Goal: Entertainment & Leisure: Browse casually

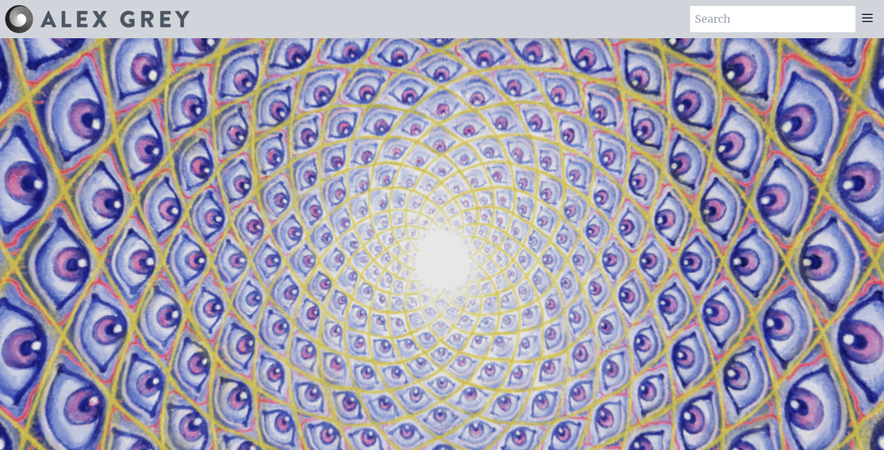
click at [871, 14] on icon at bounding box center [867, 17] width 10 height 7
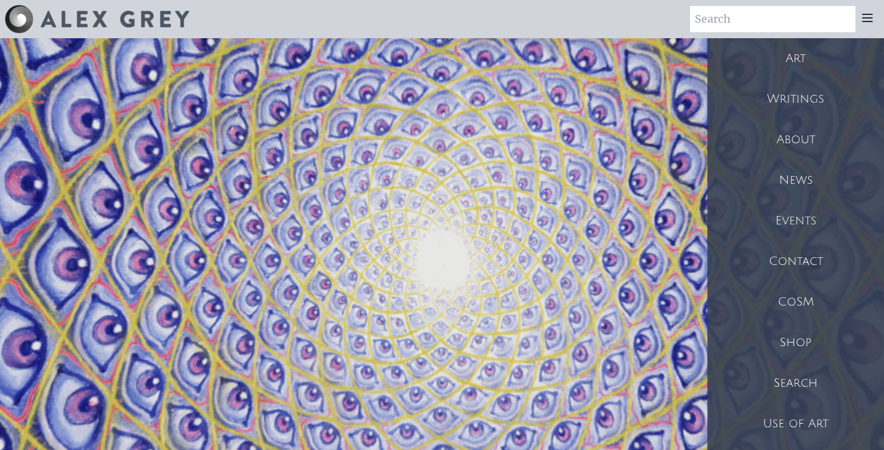
click at [809, 50] on div "Art" at bounding box center [795, 58] width 177 height 41
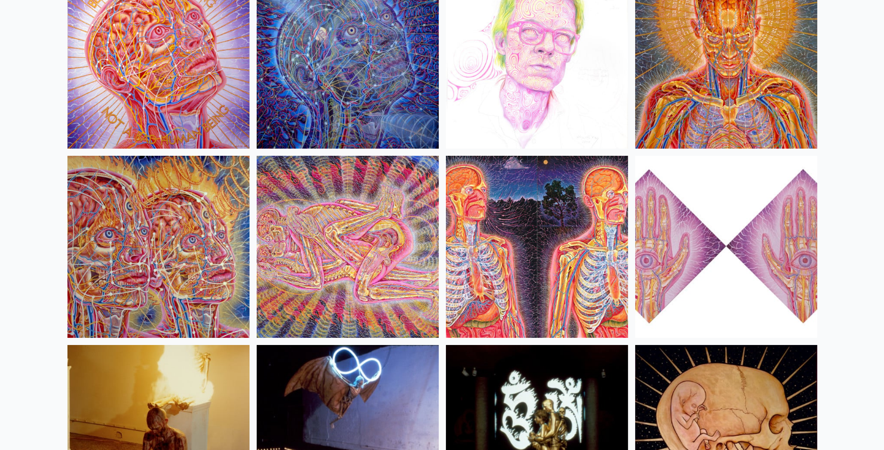
scroll to position [13214, 0]
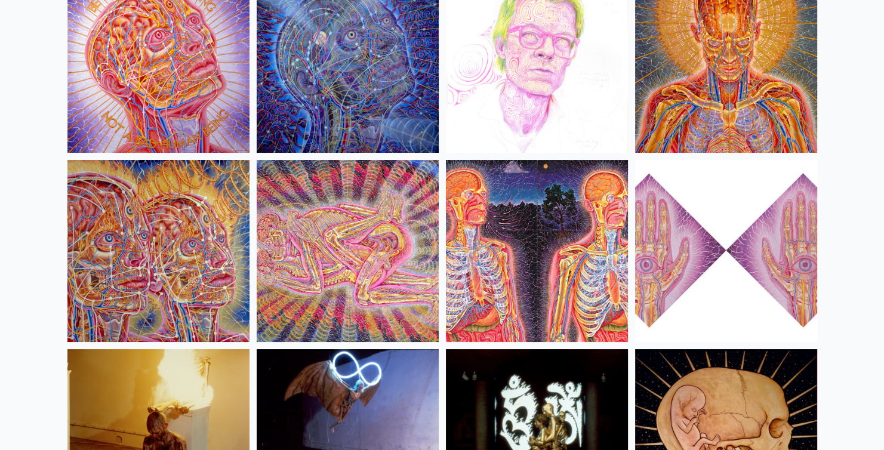
click at [550, 221] on img at bounding box center [537, 251] width 182 height 182
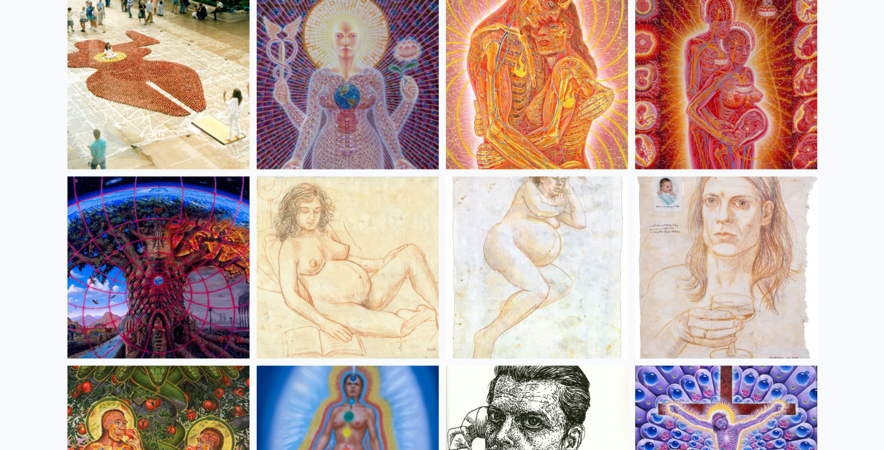
scroll to position [11496, 0]
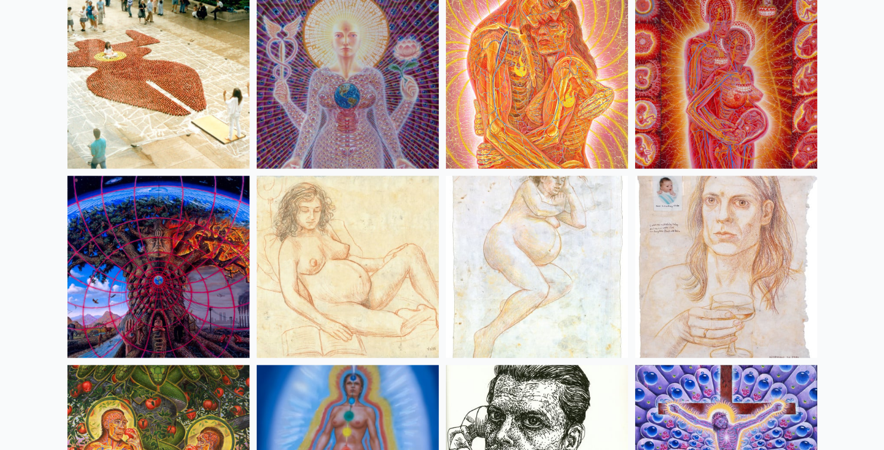
click at [152, 302] on img at bounding box center [158, 267] width 182 height 182
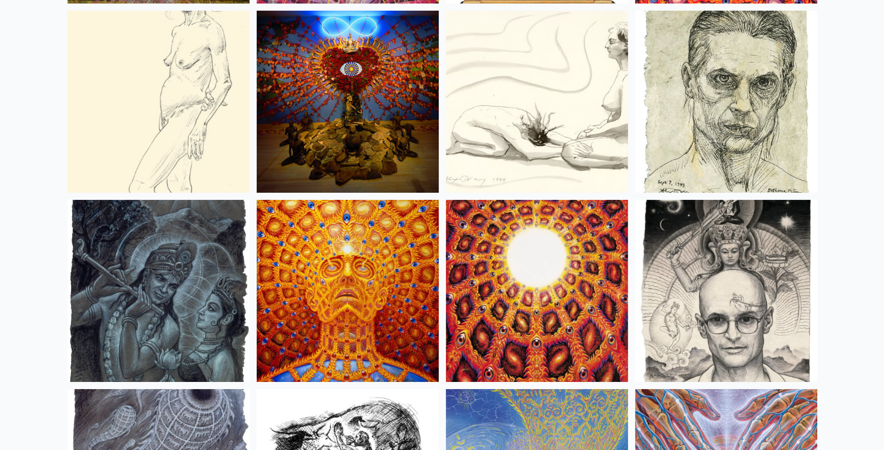
scroll to position [8251, 0]
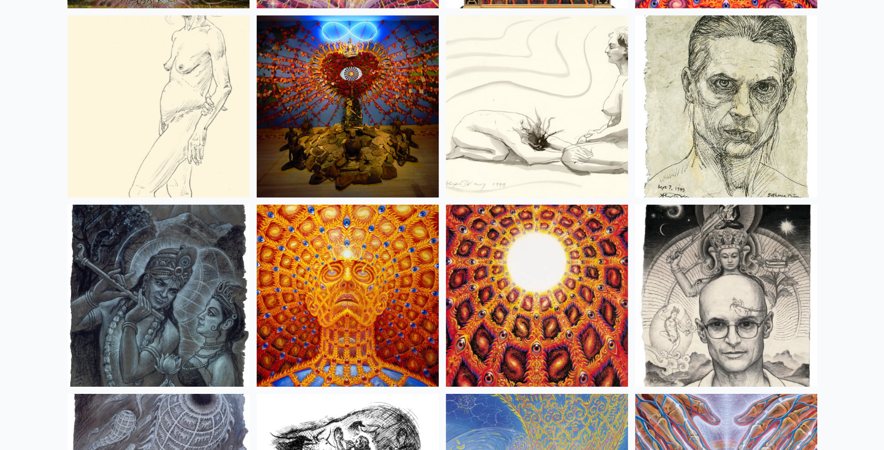
click at [373, 283] on img at bounding box center [348, 296] width 182 height 182
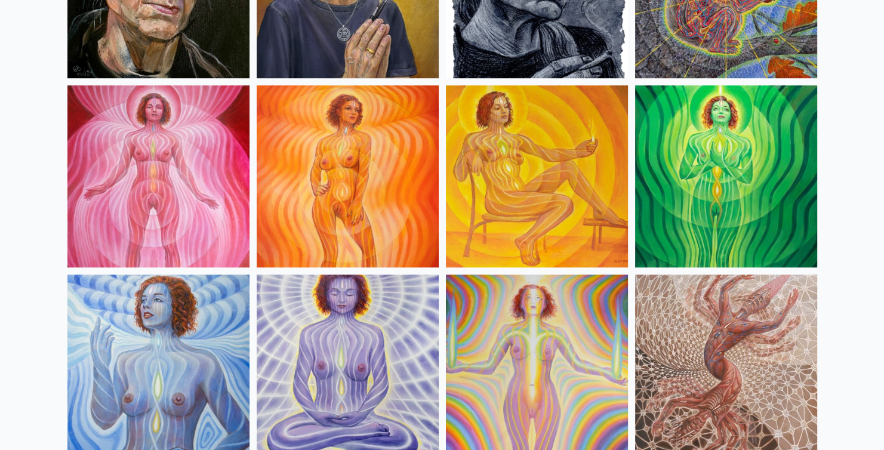
scroll to position [802, 0]
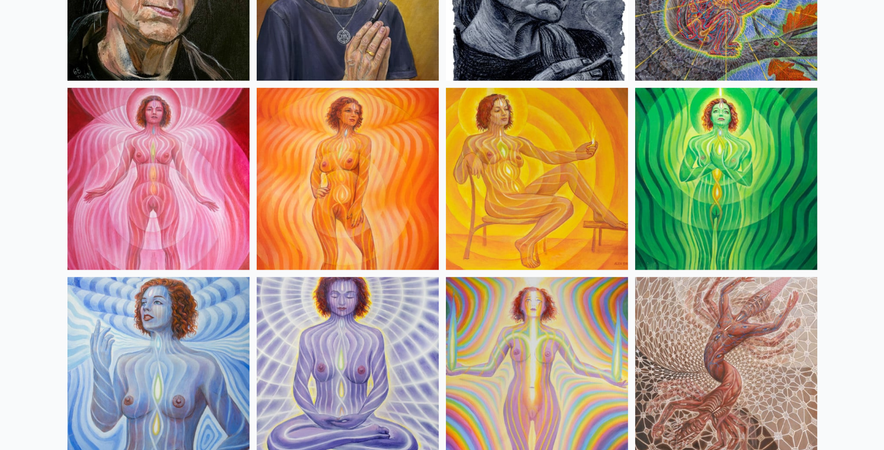
click at [357, 322] on img at bounding box center [348, 368] width 182 height 182
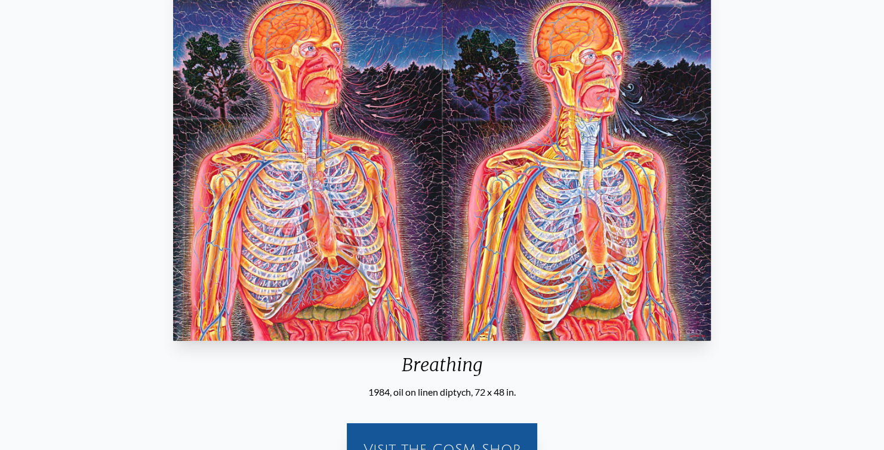
scroll to position [131, 0]
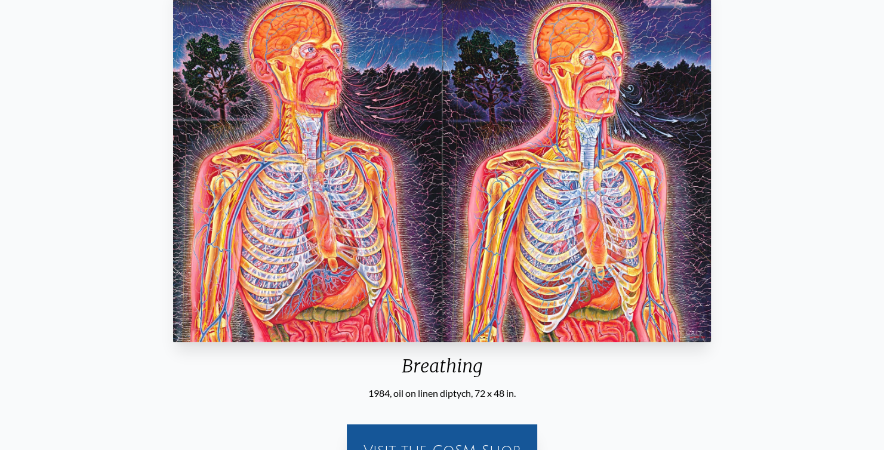
click at [550, 221] on img "19 / 35" at bounding box center [441, 162] width 537 height 360
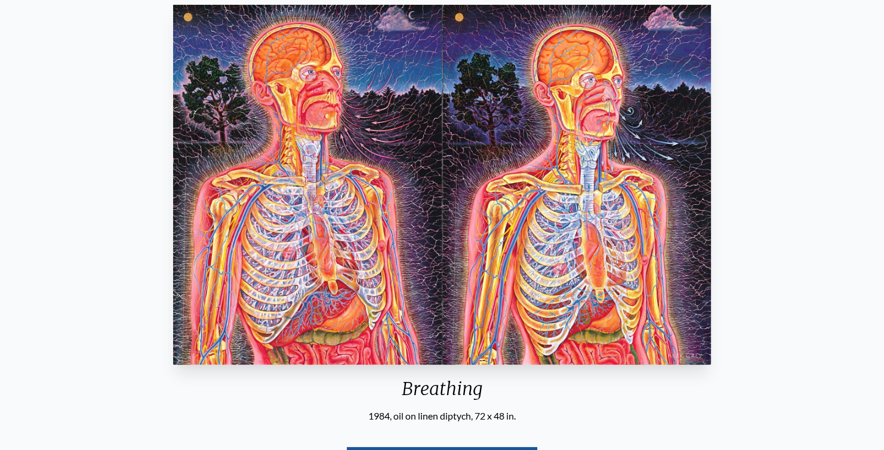
scroll to position [107, 0]
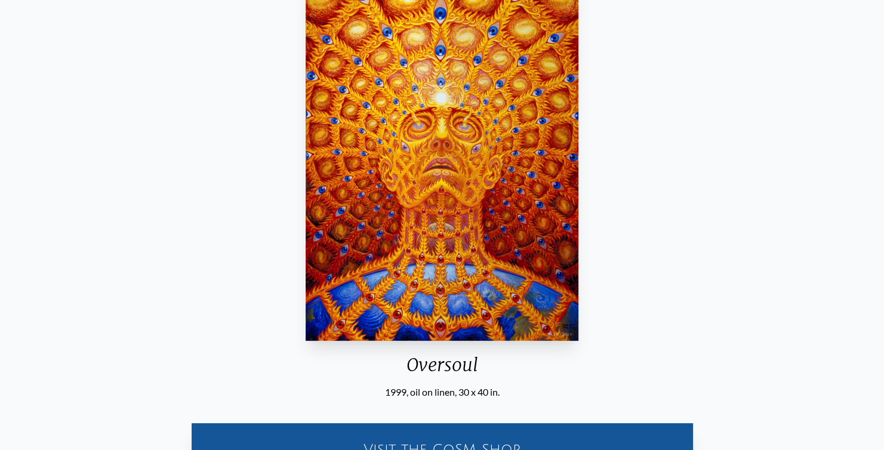
scroll to position [131, 0]
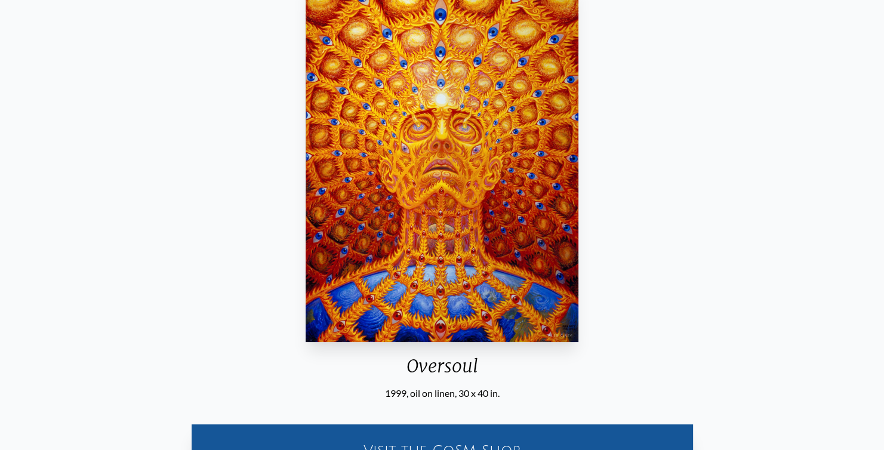
click at [461, 276] on img "23 / 31" at bounding box center [442, 162] width 273 height 360
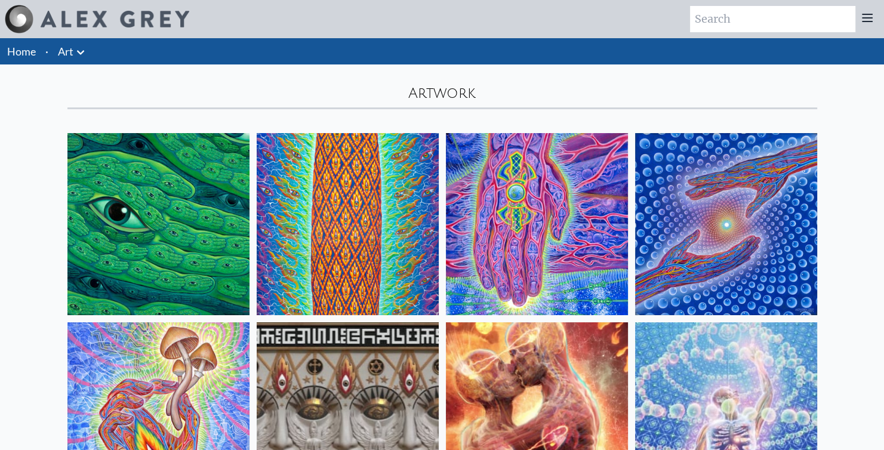
click at [856, 15] on div at bounding box center [867, 19] width 24 height 26
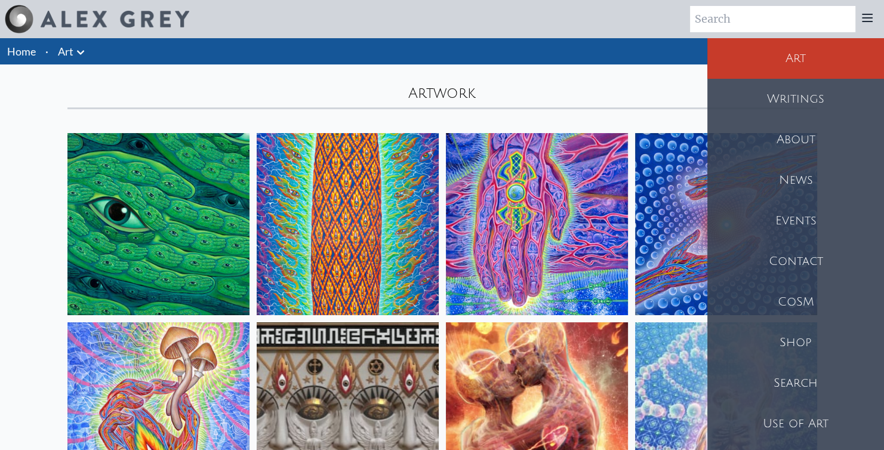
click at [816, 125] on div "About" at bounding box center [795, 139] width 177 height 41
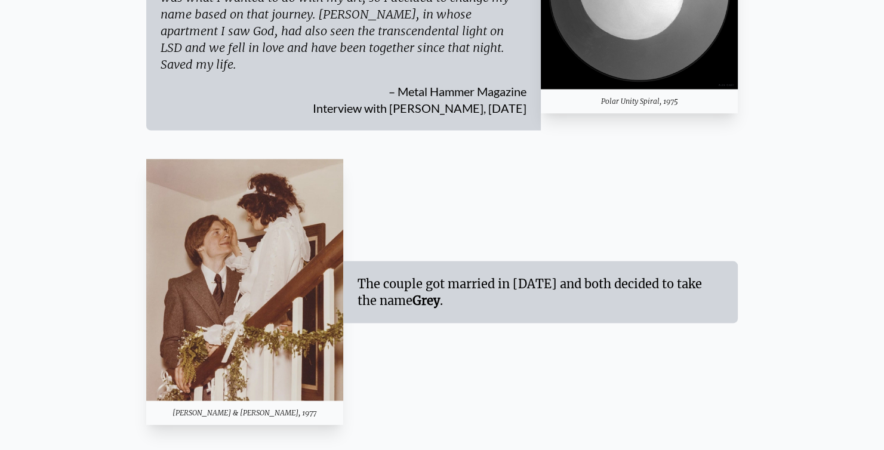
scroll to position [2179, 0]
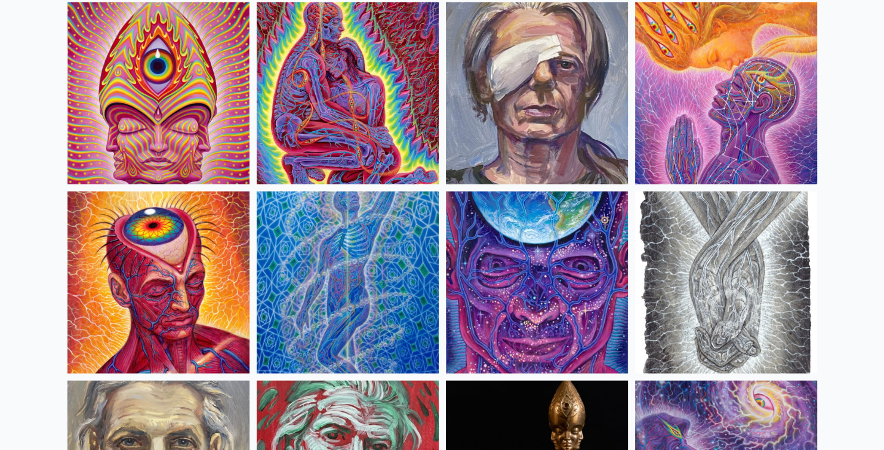
scroll to position [2589, 0]
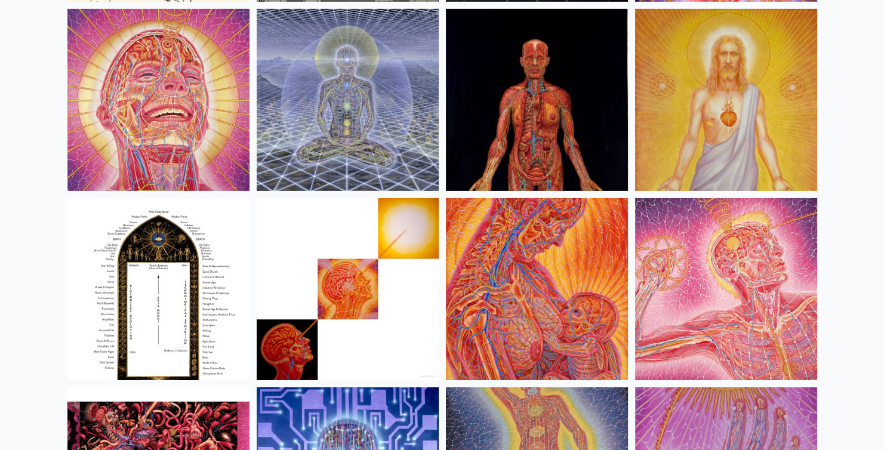
scroll to position [12607, 0]
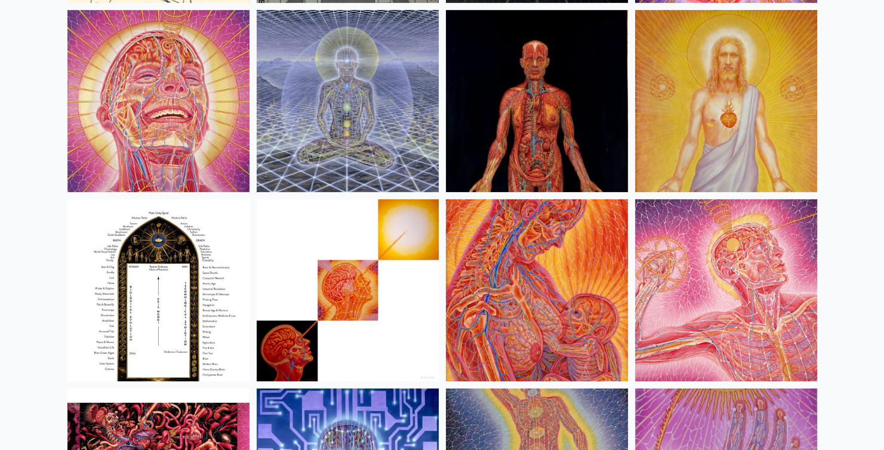
click at [560, 276] on img at bounding box center [537, 290] width 182 height 182
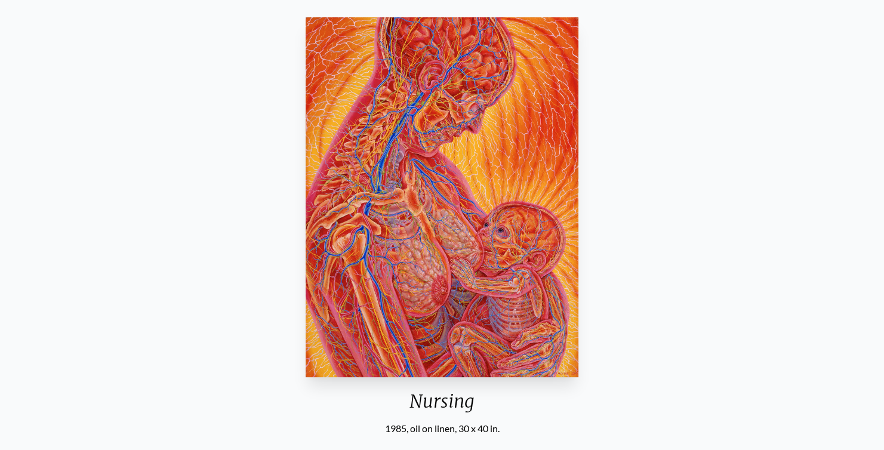
scroll to position [165, 0]
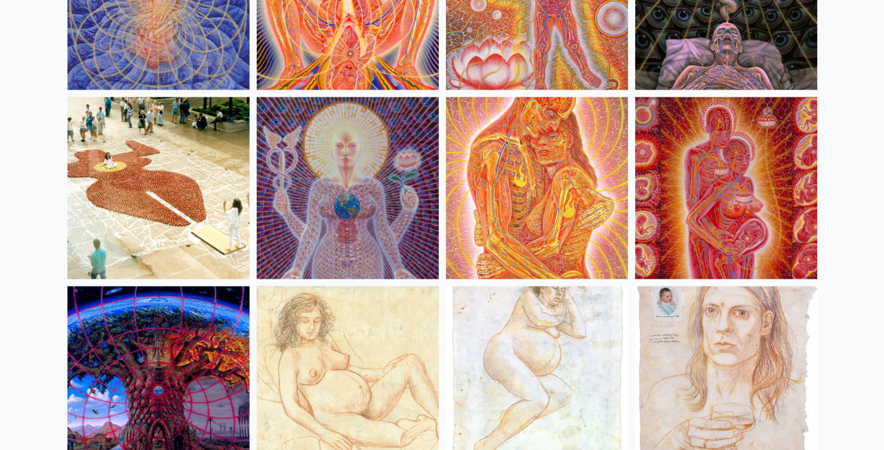
scroll to position [11342, 0]
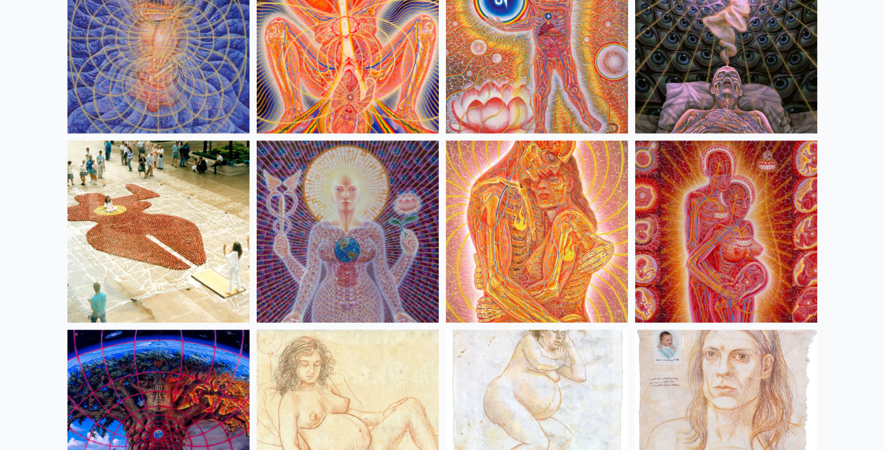
click at [388, 251] on img at bounding box center [348, 232] width 182 height 182
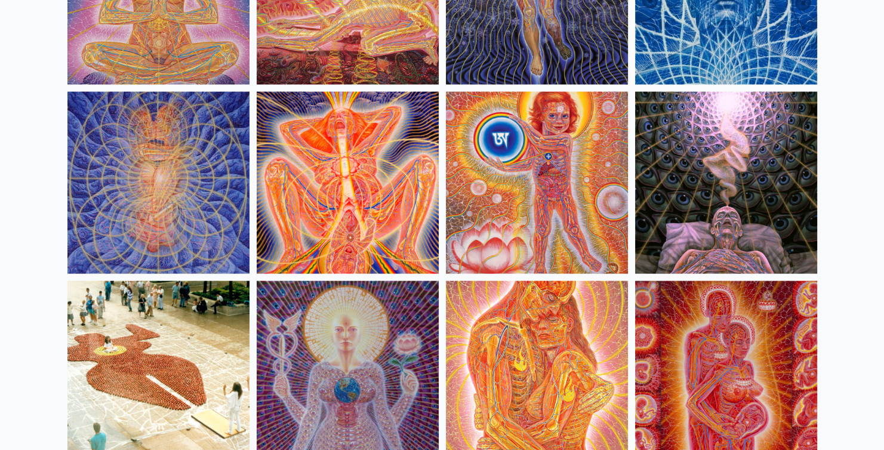
scroll to position [11194, 0]
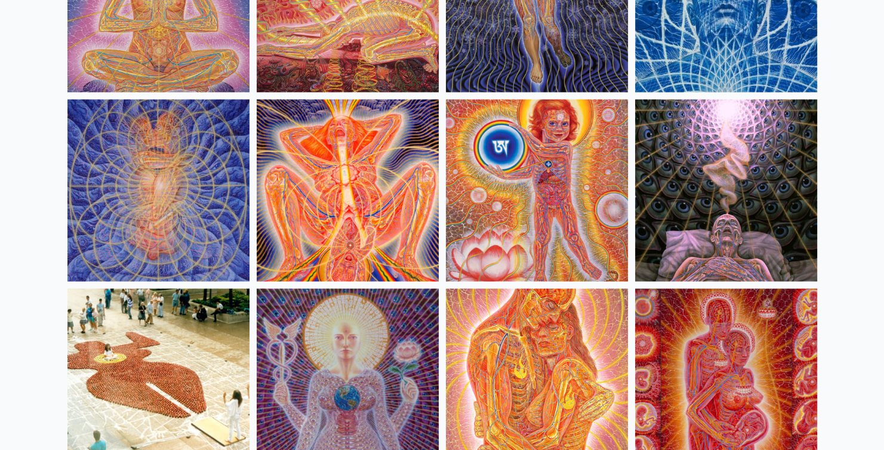
click at [328, 161] on img at bounding box center [348, 191] width 182 height 182
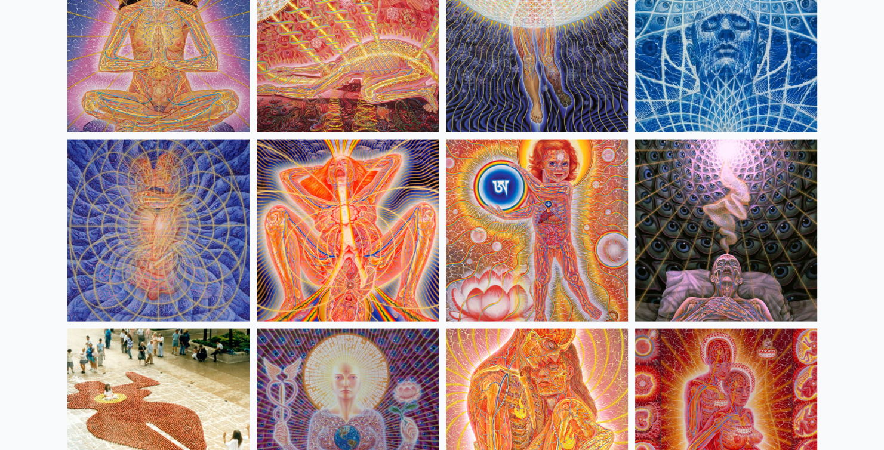
click at [769, 235] on img at bounding box center [726, 231] width 182 height 182
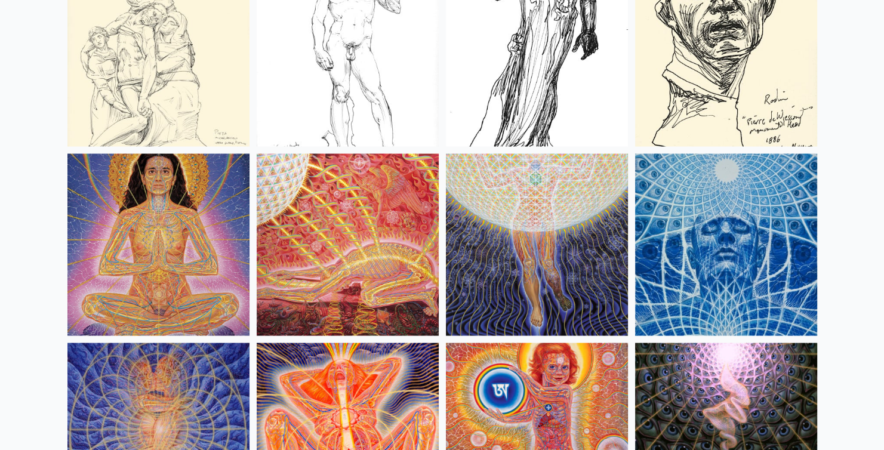
scroll to position [10923, 0]
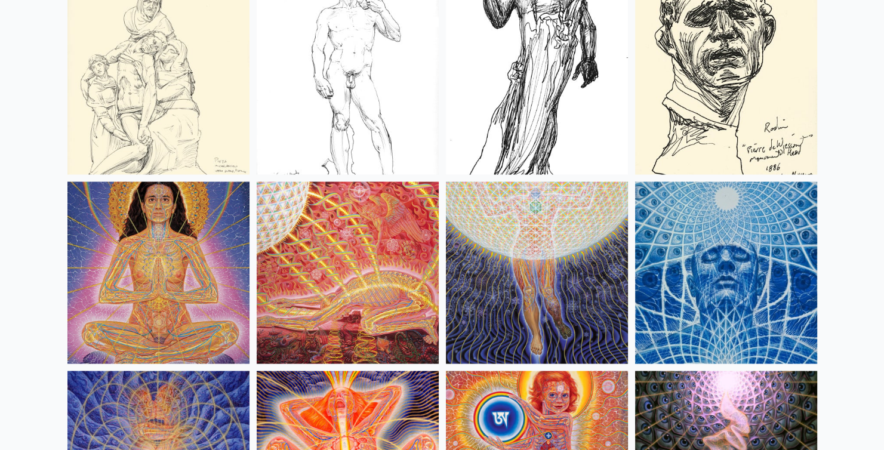
click at [694, 288] on img at bounding box center [726, 272] width 182 height 182
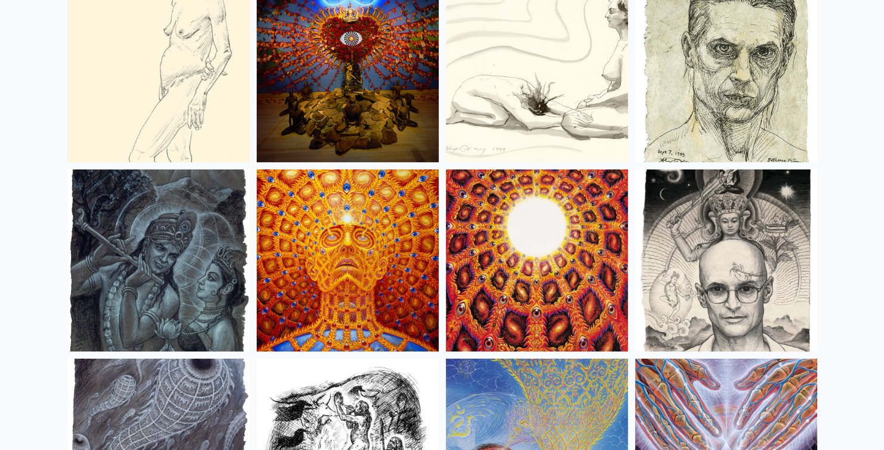
scroll to position [8285, 0]
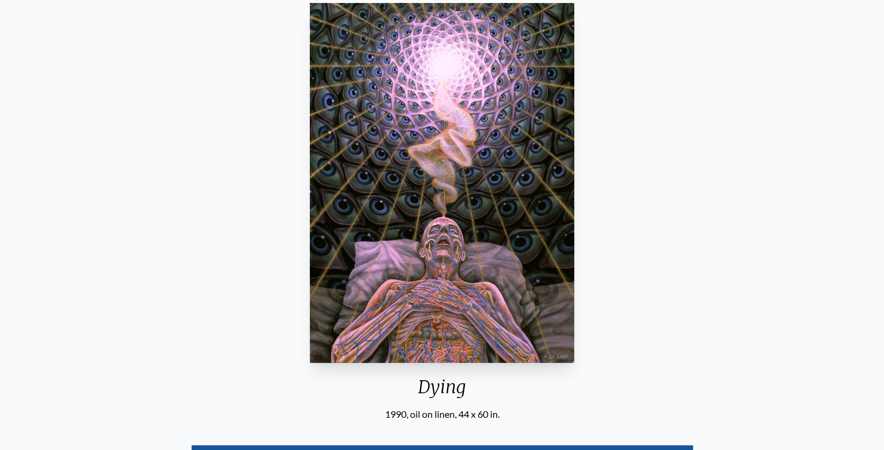
scroll to position [179, 0]
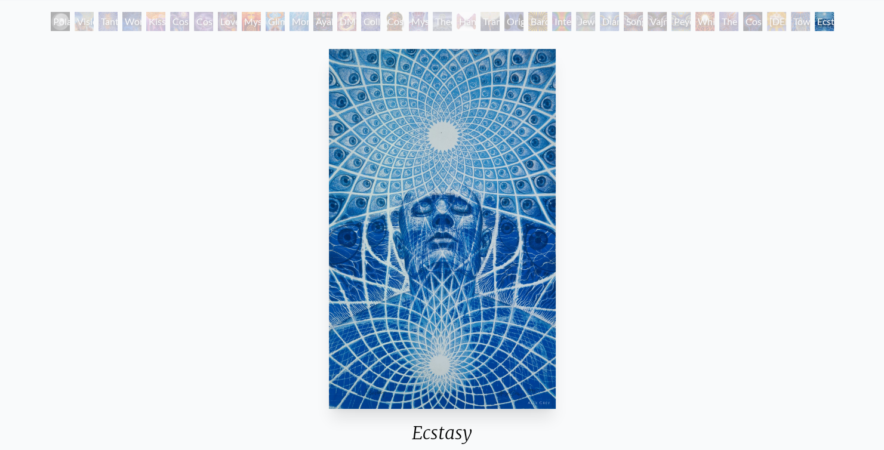
scroll to position [64, 0]
click at [229, 205] on div "Ecstasy 1993, limited edition lithograph, 14 x 23 in. Visit the CoSM Shop Ecsta…" at bounding box center [442, 432] width 865 height 776
